Goal: Contribute content: Add original content to the website for others to see

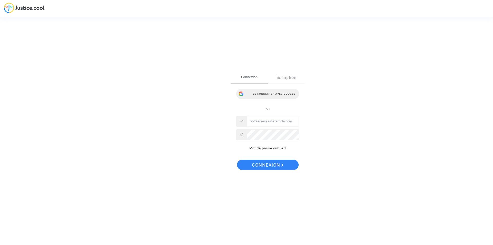
click at [252, 94] on div "Se connecter avec Google" at bounding box center [267, 94] width 63 height 10
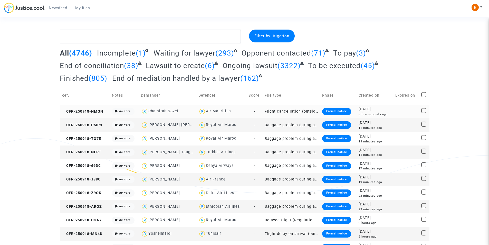
click at [333, 111] on div "Formal notice" at bounding box center [336, 111] width 29 height 7
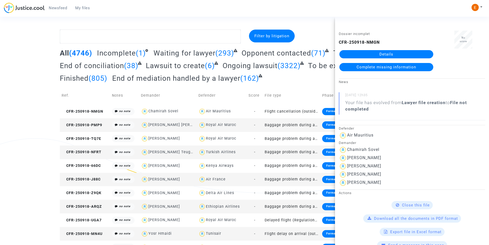
click at [387, 53] on link "Details" at bounding box center [386, 54] width 94 height 8
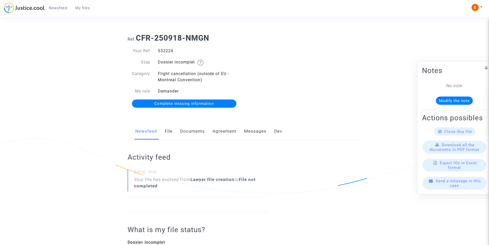
click at [200, 128] on link "Documents" at bounding box center [192, 131] width 25 height 17
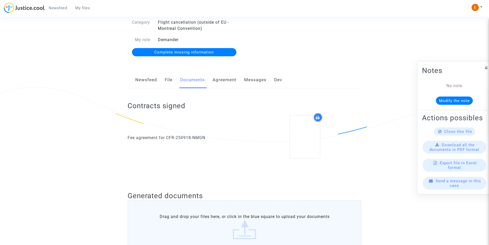
scroll to position [77, 0]
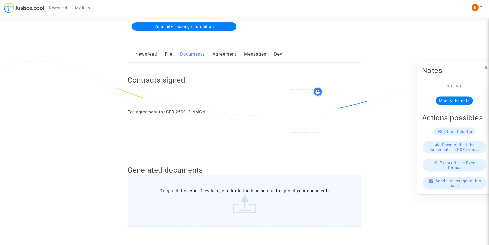
click at [302, 120] on div at bounding box center [305, 111] width 30 height 42
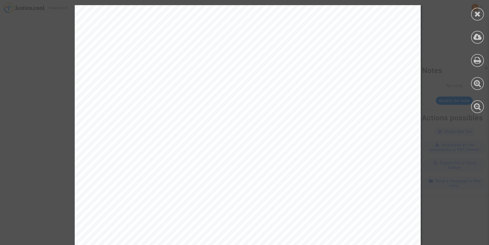
click at [478, 15] on icon at bounding box center [477, 14] width 6 height 8
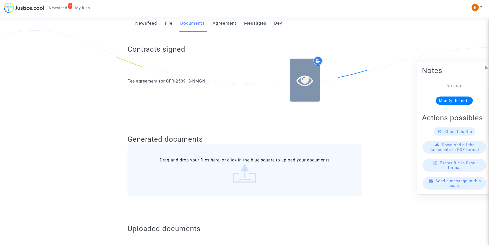
scroll to position [103, 0]
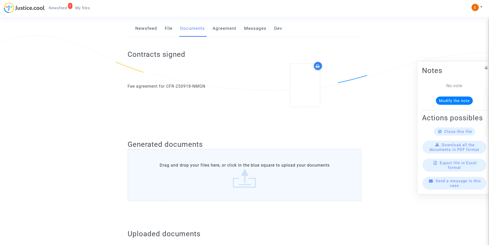
click at [317, 66] on icon at bounding box center [318, 66] width 4 height 4
click at [303, 93] on icon at bounding box center [304, 85] width 17 height 16
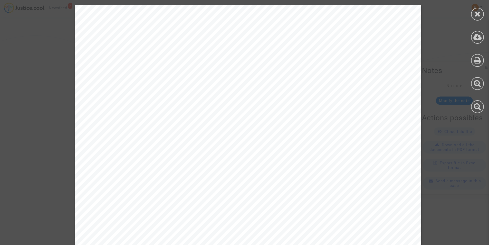
click at [474, 12] on icon at bounding box center [477, 14] width 6 height 8
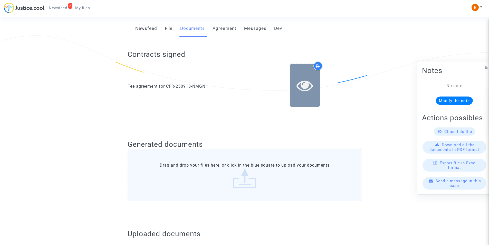
click at [299, 83] on icon at bounding box center [304, 85] width 17 height 16
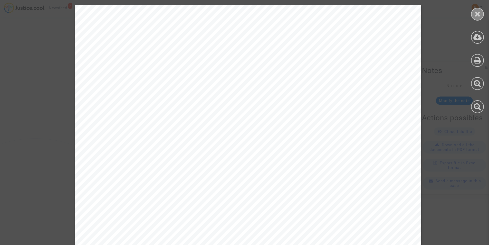
click at [476, 12] on icon at bounding box center [477, 14] width 6 height 8
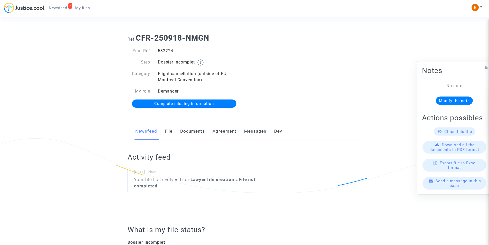
click at [194, 133] on link "Documents" at bounding box center [192, 131] width 25 height 17
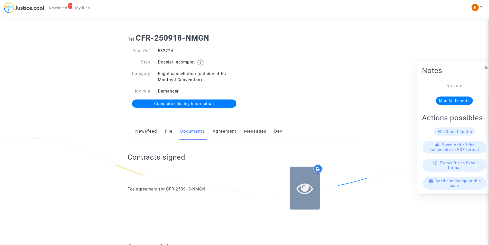
click at [301, 176] on div at bounding box center [305, 188] width 30 height 42
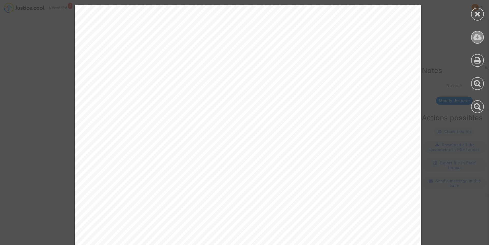
click at [477, 40] on icon at bounding box center [477, 37] width 8 height 8
click at [480, 14] on icon at bounding box center [477, 14] width 6 height 8
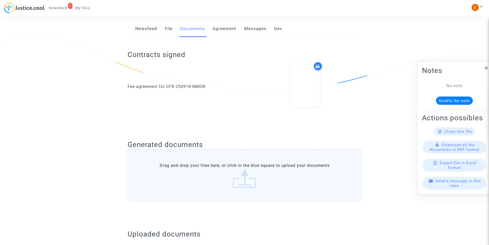
scroll to position [103, 0]
click at [233, 185] on label "Drag and drop your files here, or click in the blue square to upload your docum…" at bounding box center [245, 175] width 234 height 52
click at [0, 0] on input "Drag and drop your files here, or click in the blue square to upload your docum…" at bounding box center [0, 0] width 0 height 0
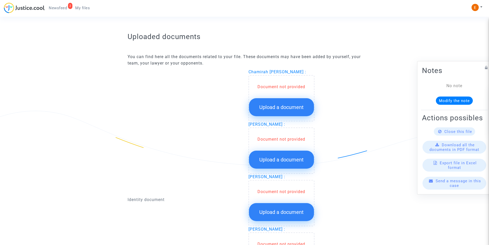
scroll to position [308, 0]
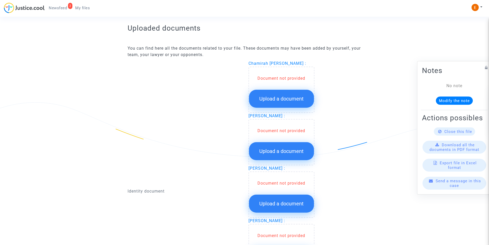
click at [270, 98] on span "Upload a document" at bounding box center [281, 98] width 44 height 6
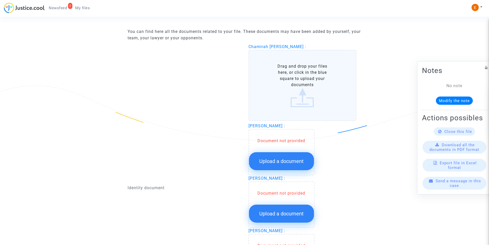
scroll to position [334, 0]
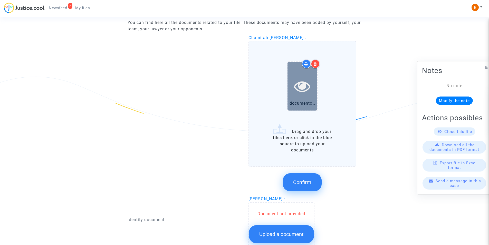
click at [294, 95] on div at bounding box center [302, 86] width 30 height 48
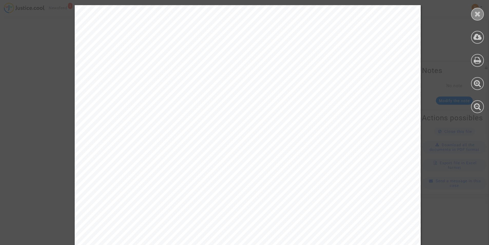
click at [479, 11] on icon at bounding box center [477, 14] width 6 height 8
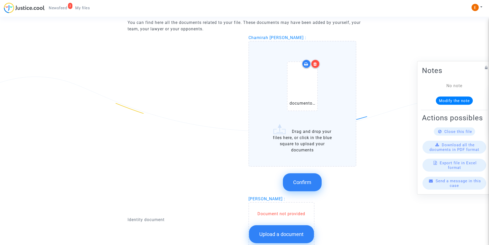
click at [316, 62] on icon at bounding box center [315, 64] width 4 height 4
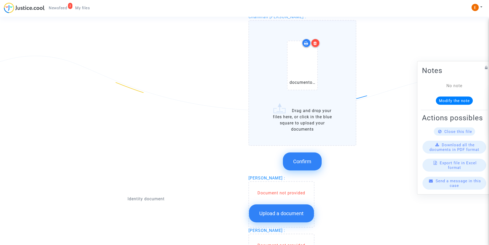
scroll to position [308, 0]
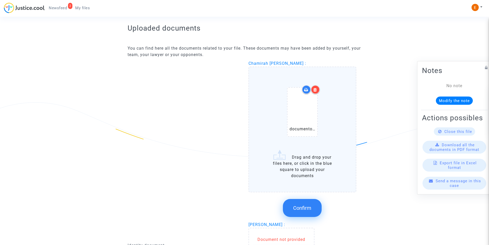
click at [303, 212] on button "Confirm" at bounding box center [302, 208] width 39 height 18
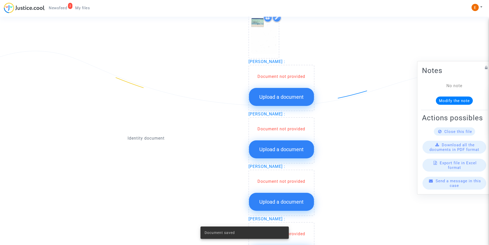
scroll to position [385, 0]
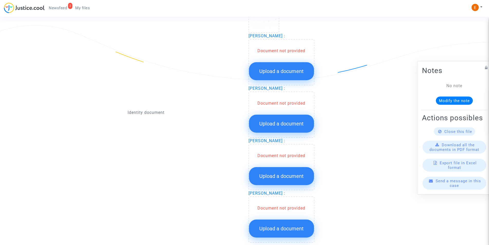
click at [271, 68] on span "Upload a document" at bounding box center [281, 71] width 44 height 6
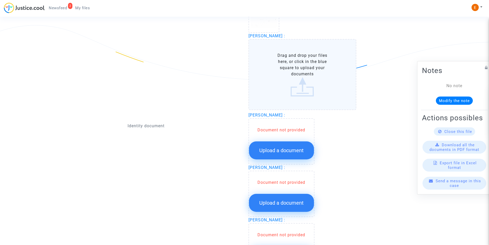
click at [288, 88] on label "Drag and drop your files here, or click in the blue square to upload your docum…" at bounding box center [302, 74] width 108 height 71
click at [0, 0] on input "Drag and drop your files here, or click in the blue square to upload your docum…" at bounding box center [0, 0] width 0 height 0
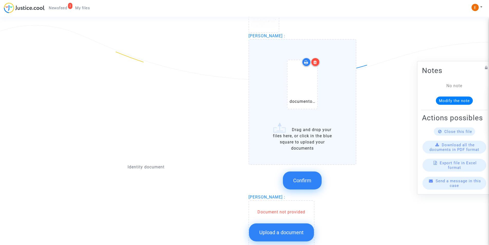
click at [317, 63] on div at bounding box center [315, 61] width 9 height 9
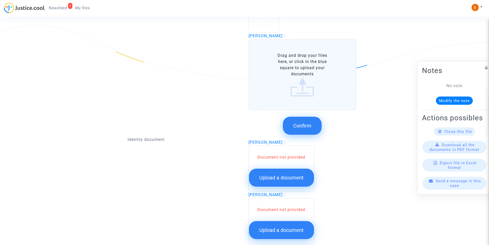
click at [292, 94] on label "Drag and drop your files here, or click in the blue square to upload your docum…" at bounding box center [302, 74] width 108 height 71
click at [0, 0] on input "Drag and drop your files here, or click in the blue square to upload your docum…" at bounding box center [0, 0] width 0 height 0
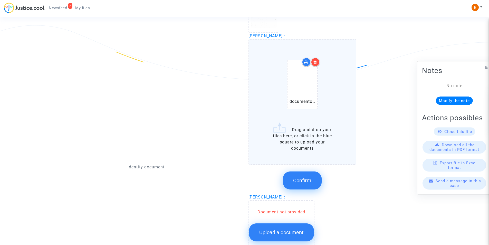
click at [314, 62] on icon at bounding box center [315, 62] width 4 height 4
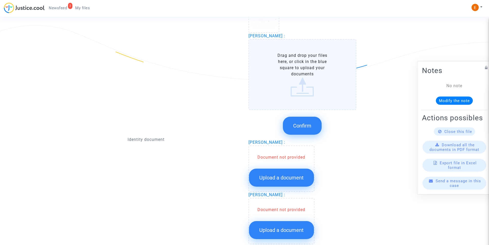
click at [305, 73] on label "Drag and drop your files here, or click in the blue square to upload your docum…" at bounding box center [302, 74] width 108 height 71
click at [0, 0] on input "Drag and drop your files here, or click in the blue square to upload your docum…" at bounding box center [0, 0] width 0 height 0
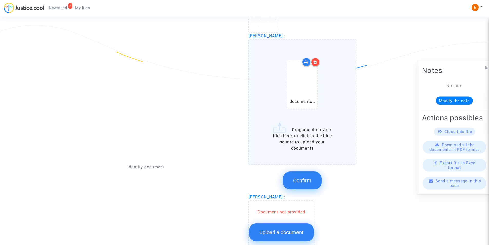
click at [296, 179] on span "Confirm" at bounding box center [302, 180] width 18 height 6
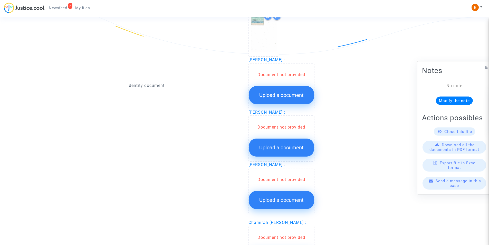
scroll to position [436, 0]
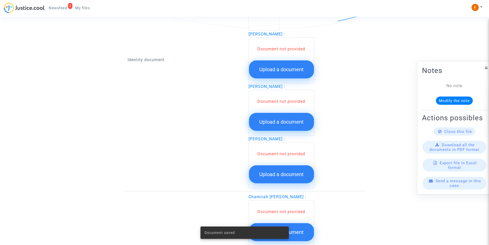
click at [266, 70] on span "Upload a document" at bounding box center [281, 69] width 44 height 6
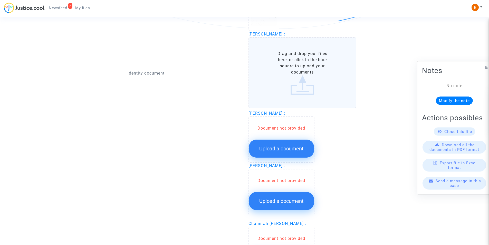
click at [270, 73] on label "Drag and drop your files here, or click in the blue square to upload your docum…" at bounding box center [302, 72] width 108 height 71
click at [0, 0] on input "Drag and drop your files here, or click in the blue square to upload your docum…" at bounding box center [0, 0] width 0 height 0
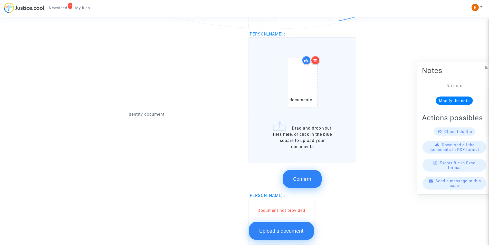
click at [315, 62] on icon at bounding box center [315, 60] width 4 height 4
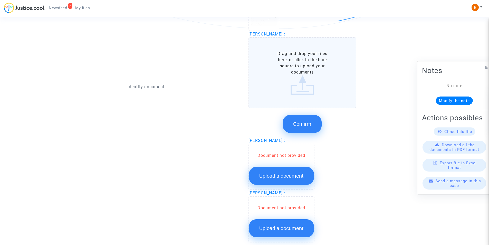
click at [304, 71] on label "Drag and drop your files here, or click in the blue square to upload your docum…" at bounding box center [302, 72] width 108 height 71
click at [0, 0] on input "Drag and drop your files here, or click in the blue square to upload your docum…" at bounding box center [0, 0] width 0 height 0
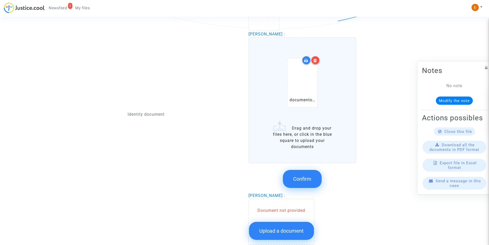
click at [291, 178] on button "Confirm" at bounding box center [302, 179] width 39 height 18
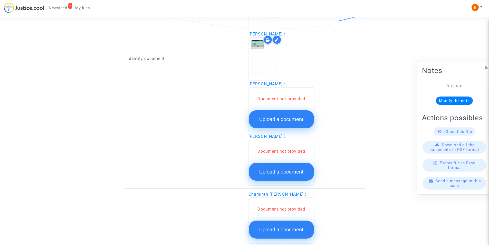
click at [278, 120] on span "Upload a document" at bounding box center [281, 119] width 44 height 6
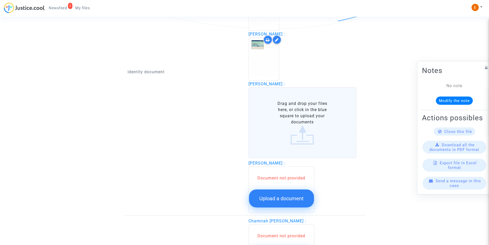
click at [282, 121] on label "Drag and drop your files here, or click in the blue square to upload your docum…" at bounding box center [302, 122] width 108 height 71
click at [0, 0] on input "Drag and drop your files here, or click in the blue square to upload your docum…" at bounding box center [0, 0] width 0 height 0
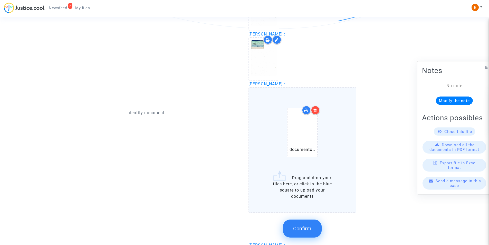
click at [299, 225] on span "Confirm" at bounding box center [302, 228] width 18 height 6
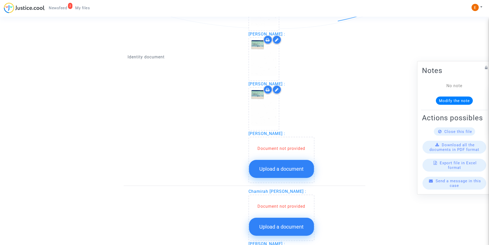
scroll to position [462, 0]
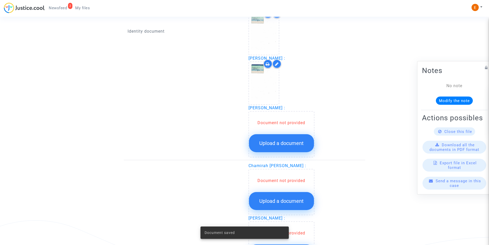
click at [258, 144] on button "Upload a document" at bounding box center [281, 143] width 65 height 18
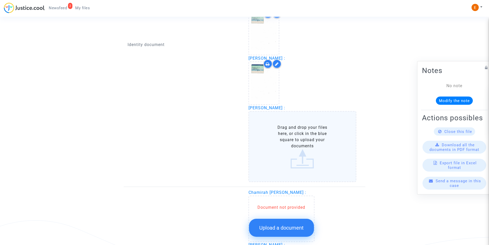
click at [257, 143] on label "Drag and drop your files here, or click in the blue square to upload your docum…" at bounding box center [302, 146] width 108 height 71
click at [0, 0] on input "Drag and drop your files here, or click in the blue square to upload your docum…" at bounding box center [0, 0] width 0 height 0
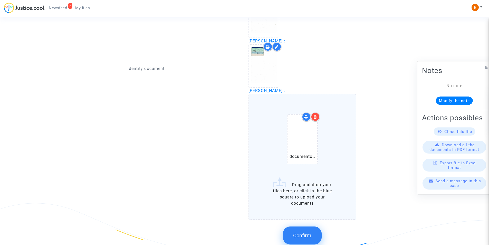
scroll to position [488, 0]
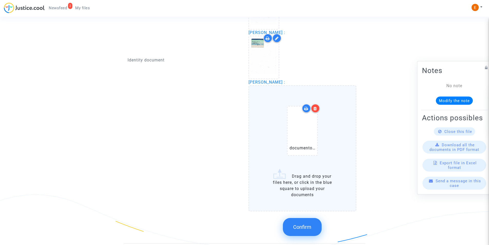
click at [295, 222] on button "Confirm" at bounding box center [302, 227] width 39 height 18
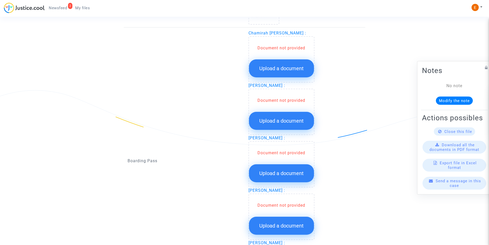
scroll to position [604, 0]
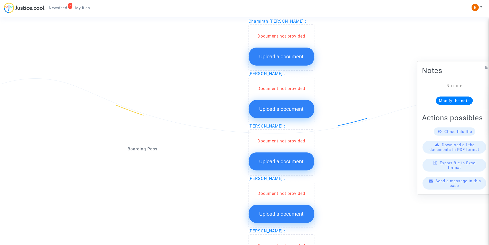
click at [281, 62] on button "Upload a document" at bounding box center [281, 56] width 65 height 18
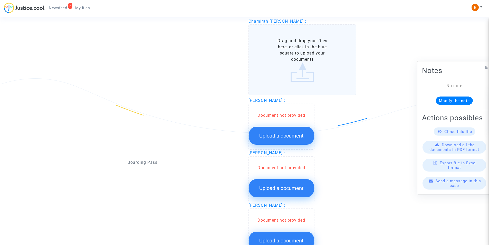
click at [288, 65] on label "Drag and drop your files here, or click in the blue square to upload your docum…" at bounding box center [302, 59] width 108 height 71
click at [0, 0] on input "Drag and drop your files here, or click in the blue square to upload your docum…" at bounding box center [0, 0] width 0 height 0
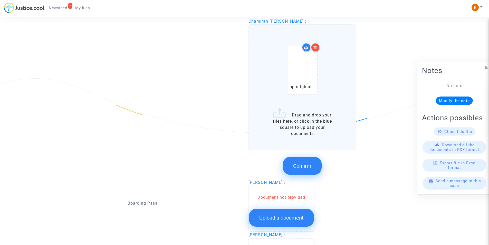
click at [315, 50] on div at bounding box center [315, 47] width 9 height 9
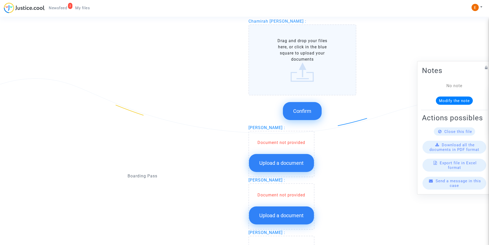
click at [311, 71] on label "Drag and drop your files here, or click in the blue square to upload your docum…" at bounding box center [302, 59] width 108 height 71
click at [0, 0] on input "Drag and drop your files here, or click in the blue square to upload your docum…" at bounding box center [0, 0] width 0 height 0
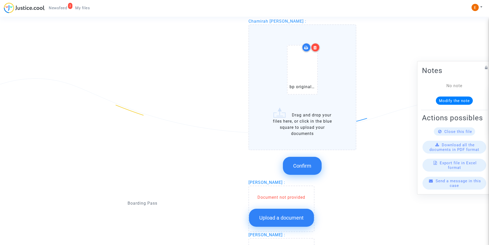
click at [315, 50] on div at bounding box center [315, 47] width 9 height 9
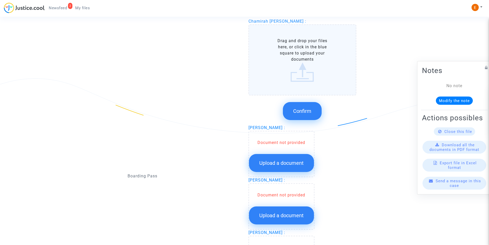
click at [293, 76] on label "Drag and drop your files here, or click in the blue square to upload your docum…" at bounding box center [302, 59] width 108 height 71
click at [0, 0] on input "Drag and drop your files here, or click in the blue square to upload your docum…" at bounding box center [0, 0] width 0 height 0
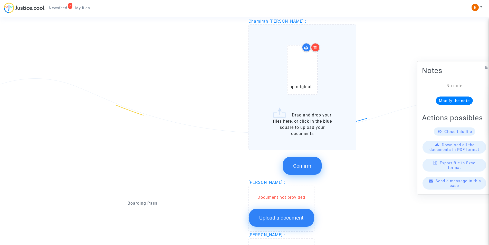
click at [310, 168] on span "Confirm" at bounding box center [302, 165] width 18 height 6
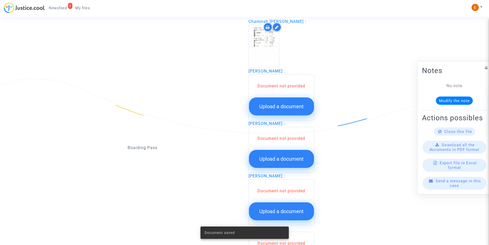
scroll to position [601, 0]
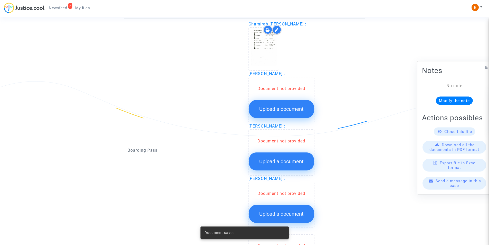
click at [289, 112] on button "Upload a document" at bounding box center [281, 109] width 65 height 18
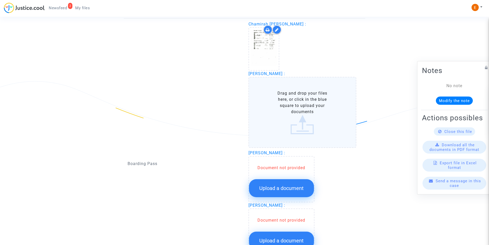
click at [268, 102] on label "Drag and drop your files here, or click in the blue square to upload your docum…" at bounding box center [302, 112] width 108 height 71
click at [0, 0] on input "Drag and drop your files here, or click in the blue square to upload your docum…" at bounding box center [0, 0] width 0 height 0
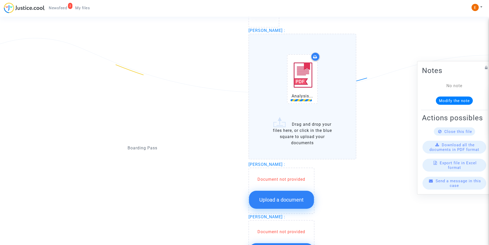
scroll to position [652, 0]
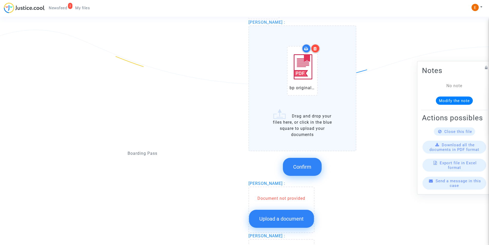
click at [307, 163] on button "Confirm" at bounding box center [302, 167] width 39 height 18
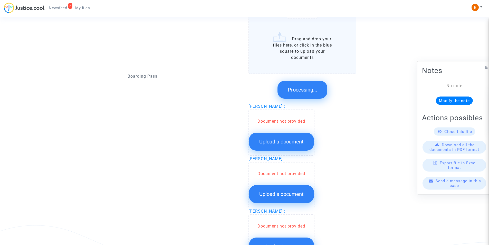
scroll to position [675, 0]
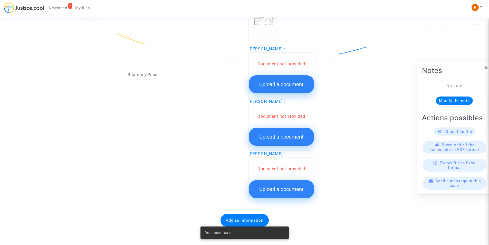
click at [273, 82] on span "Upload a document" at bounding box center [281, 84] width 44 height 6
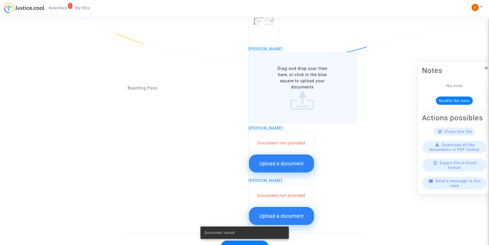
click at [269, 88] on label "Drag and drop your files here, or click in the blue square to upload your docum…" at bounding box center [302, 87] width 108 height 71
click at [0, 0] on input "Drag and drop your files here, or click in the blue square to upload your docum…" at bounding box center [0, 0] width 0 height 0
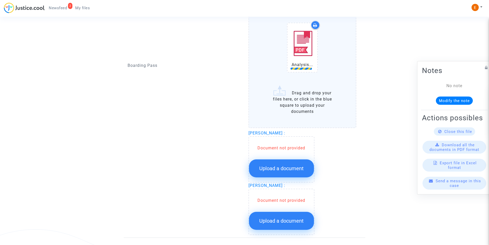
scroll to position [726, 0]
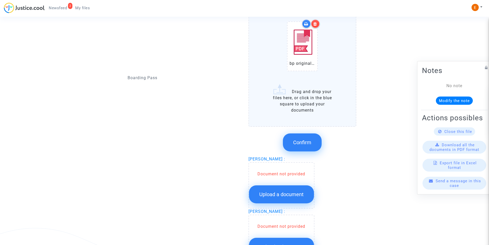
click at [315, 24] on icon at bounding box center [315, 24] width 4 height 4
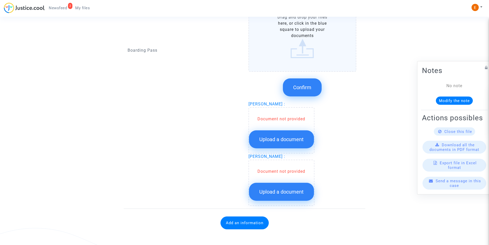
click at [305, 48] on label "Drag and drop your files here, or click in the blue square to upload your docum…" at bounding box center [302, 36] width 108 height 71
click at [0, 0] on input "Drag and drop your files here, or click in the blue square to upload your docum…" at bounding box center [0, 0] width 0 height 0
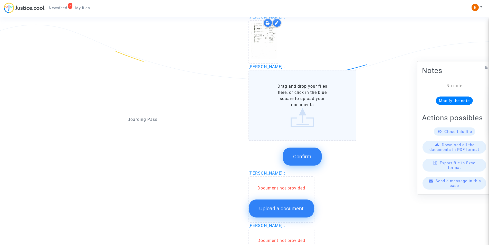
scroll to position [649, 0]
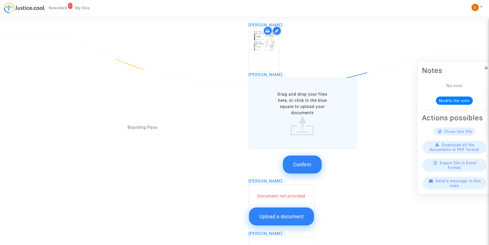
click at [306, 112] on label "Drag and drop your files here, or click in the blue square to upload your docum…" at bounding box center [302, 113] width 108 height 71
click at [0, 0] on input "Drag and drop your files here, or click in the blue square to upload your docum…" at bounding box center [0, 0] width 0 height 0
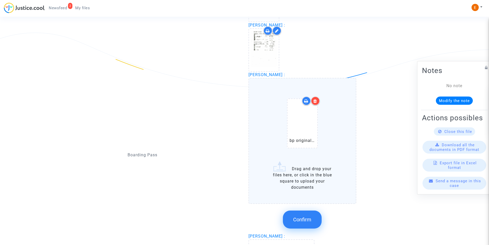
click at [308, 217] on span "Confirm" at bounding box center [302, 219] width 18 height 6
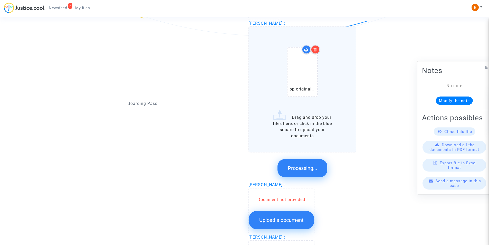
scroll to position [672, 0]
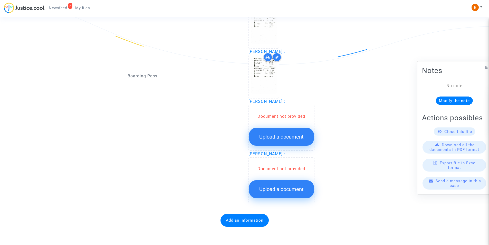
click at [280, 130] on button "Upload a document" at bounding box center [281, 137] width 65 height 18
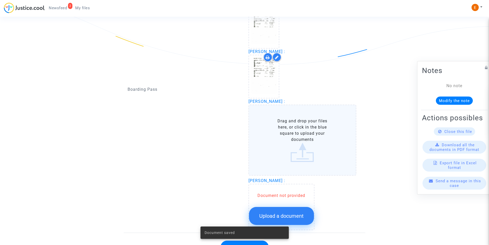
click at [282, 126] on label "Drag and drop your files here, or click in the blue square to upload your docum…" at bounding box center [302, 139] width 108 height 71
click at [0, 0] on input "Drag and drop your files here, or click in the blue square to upload your docum…" at bounding box center [0, 0] width 0 height 0
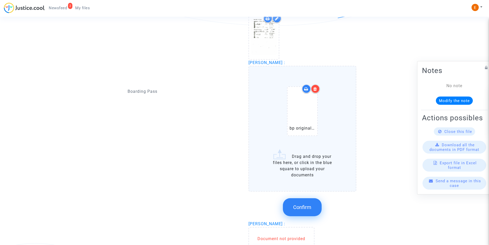
scroll to position [724, 0]
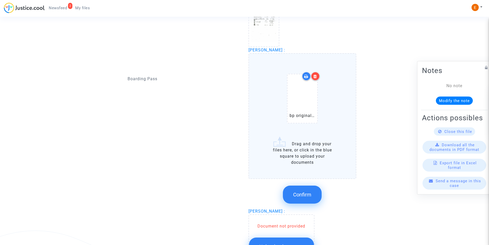
click at [304, 191] on span "Confirm" at bounding box center [302, 194] width 18 height 6
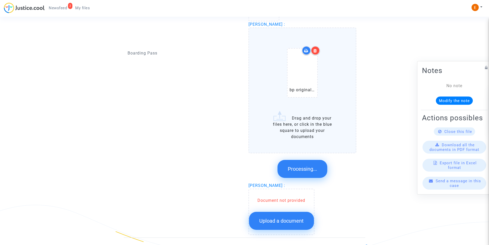
scroll to position [669, 0]
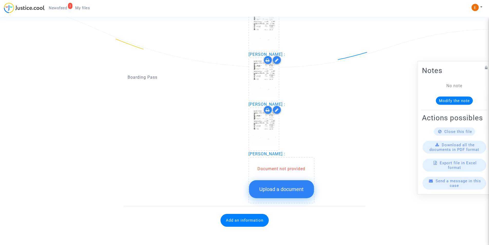
click at [286, 172] on div "Document not provided Upload a document" at bounding box center [281, 182] width 65 height 32
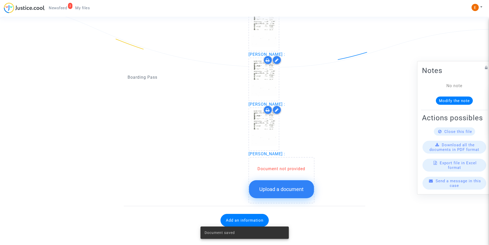
click at [285, 185] on button "Upload a document" at bounding box center [281, 189] width 65 height 18
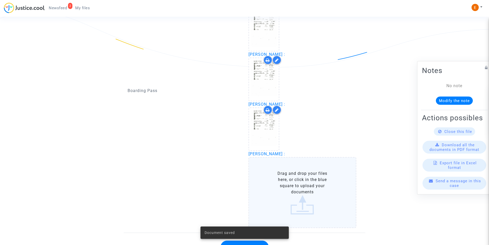
click at [277, 176] on label "Drag and drop your files here, or click in the blue square to upload your docum…" at bounding box center [302, 192] width 108 height 71
click at [0, 0] on input "Drag and drop your files here, or click in the blue square to upload your docum…" at bounding box center [0, 0] width 0 height 0
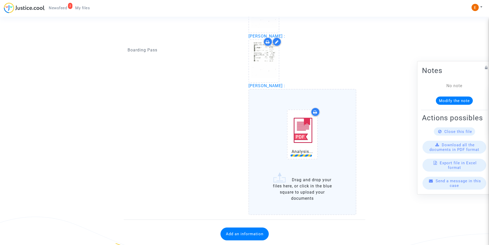
scroll to position [746, 0]
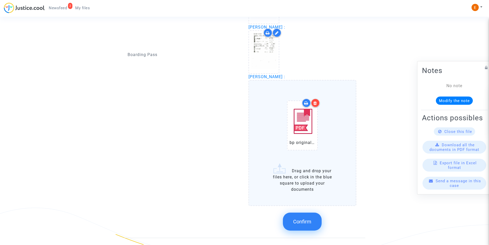
click at [315, 102] on icon at bounding box center [315, 103] width 4 height 4
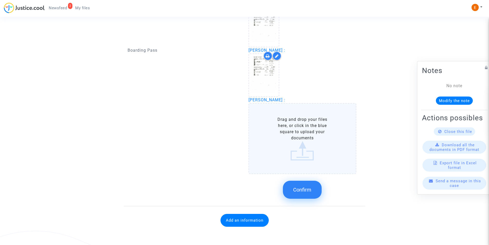
scroll to position [723, 0]
click at [301, 137] on label "Drag and drop your files here, or click in the blue square to upload your docum…" at bounding box center [302, 138] width 108 height 71
click at [0, 0] on input "Drag and drop your files here, or click in the blue square to upload your docum…" at bounding box center [0, 0] width 0 height 0
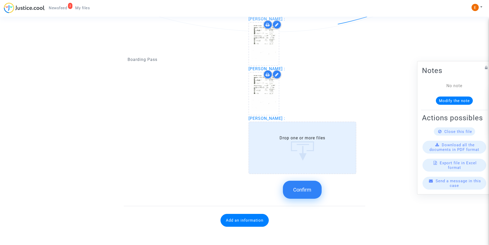
scroll to position [746, 0]
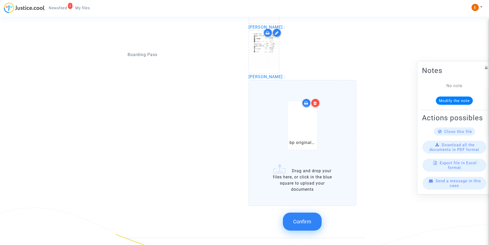
click at [298, 222] on span "Confirm" at bounding box center [302, 221] width 18 height 6
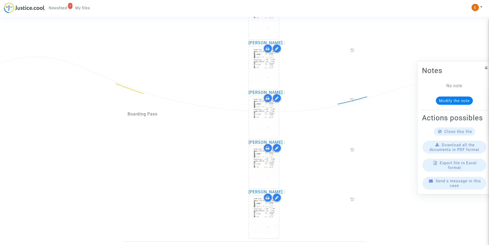
scroll to position [661, 0]
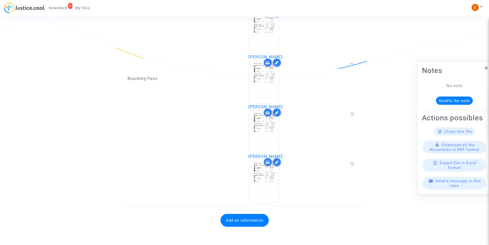
click at [246, 220] on button "Add an information" at bounding box center [244, 219] width 48 height 13
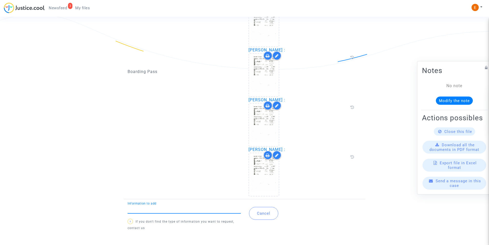
scroll to position [670, 0]
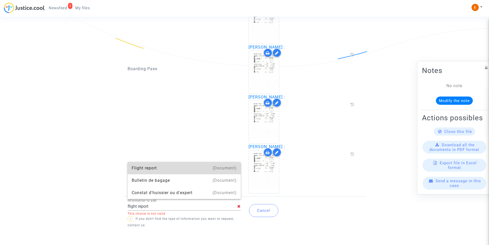
click at [206, 168] on div "Flight report" at bounding box center [184, 168] width 105 height 12
type input "Flight report"
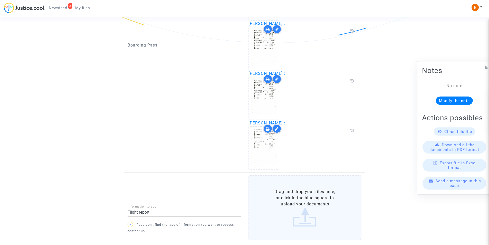
scroll to position [722, 0]
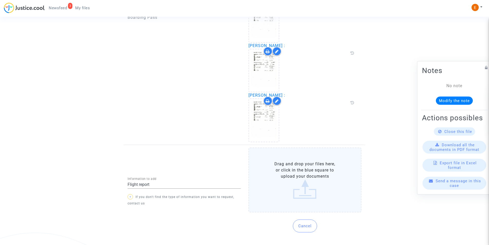
click at [297, 185] on label "Drag and drop your files here, or click in the blue square to upload your docum…" at bounding box center [304, 179] width 113 height 65
click at [0, 0] on input "Drag and drop your files here, or click in the blue square to upload your docum…" at bounding box center [0, 0] width 0 height 0
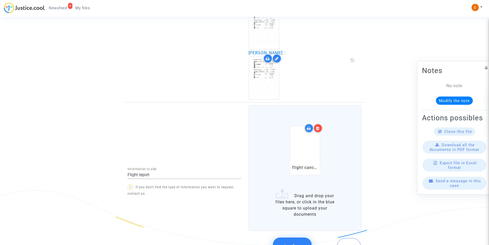
scroll to position [773, 0]
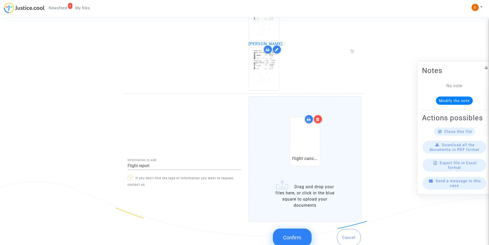
click at [292, 237] on span "Confirm" at bounding box center [292, 237] width 18 height 6
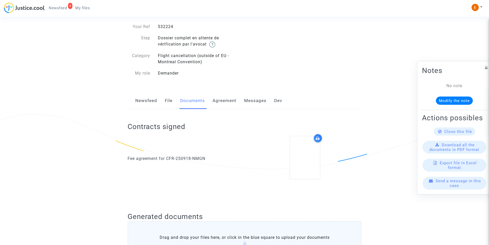
scroll to position [0, 0]
